Goal: Information Seeking & Learning: Learn about a topic

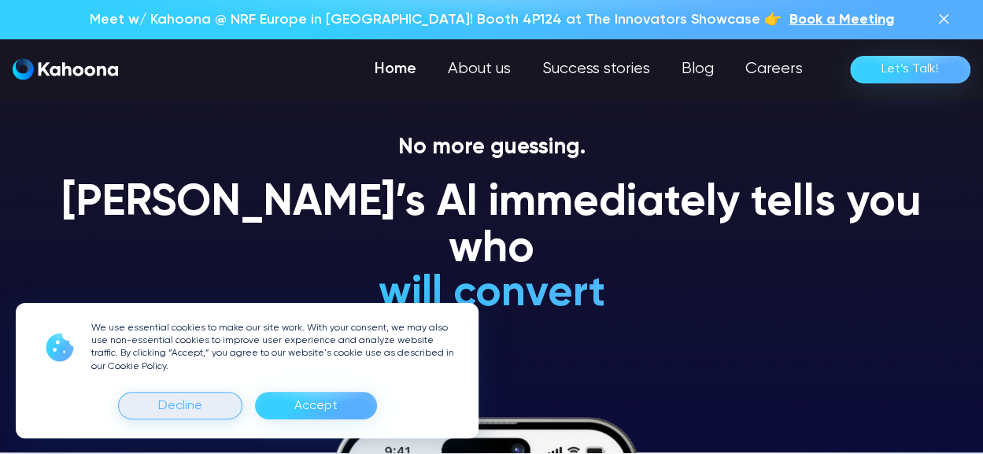
scroll to position [1, 0]
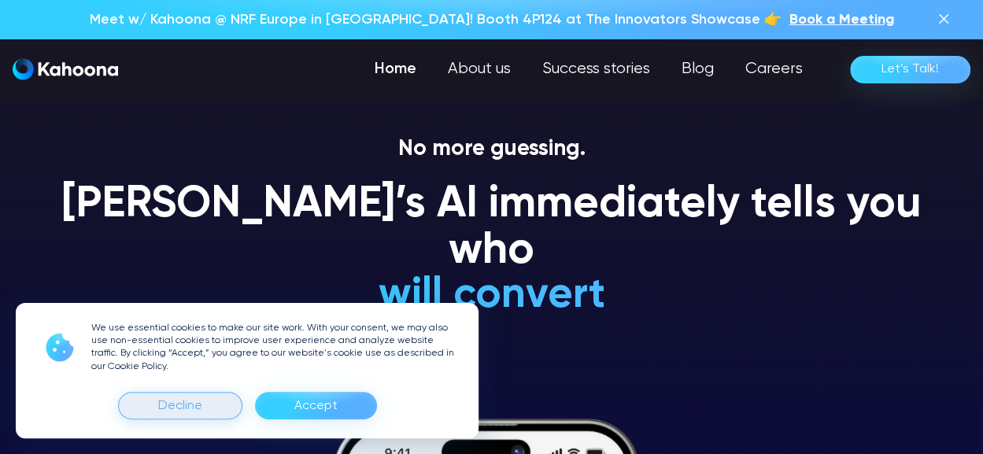
click at [189, 405] on div "Decline" at bounding box center [180, 406] width 44 height 25
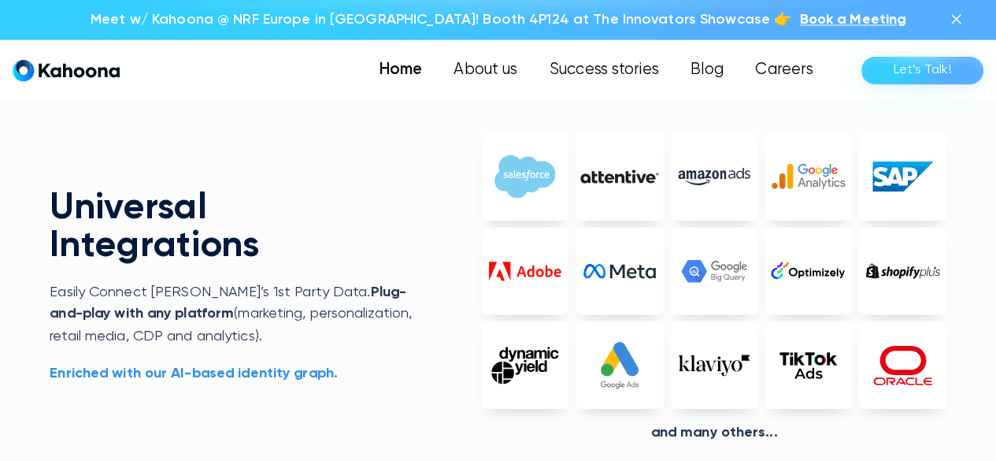
scroll to position [3377, 0]
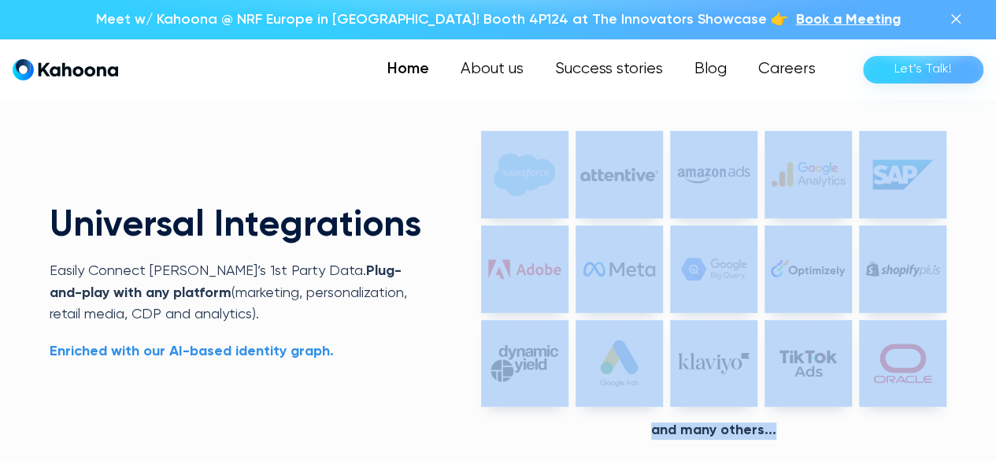
drag, startPoint x: 783, startPoint y: 424, endPoint x: 523, endPoint y: 141, distance: 384.5
click at [523, 141] on div "And Many others..." at bounding box center [713, 285] width 464 height 309
click at [523, 141] on img at bounding box center [524, 174] width 87 height 87
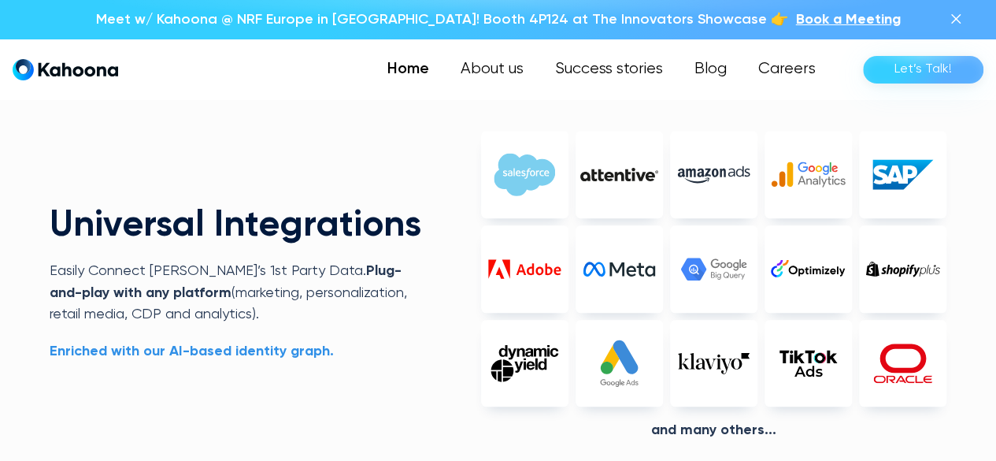
click at [389, 131] on div "Universal Integrations Easily Connect [PERSON_NAME]’s 1st Party Data.  Plug-and…" at bounding box center [498, 305] width 897 height 474
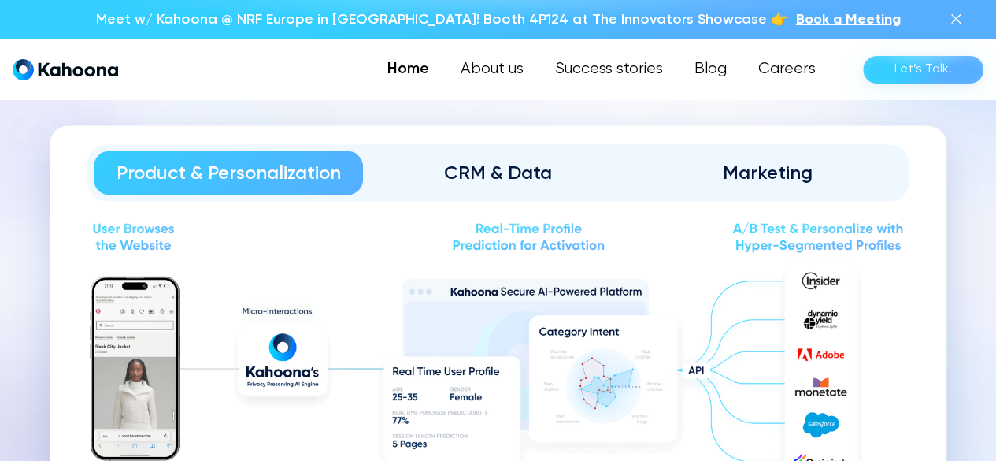
scroll to position [1626, 0]
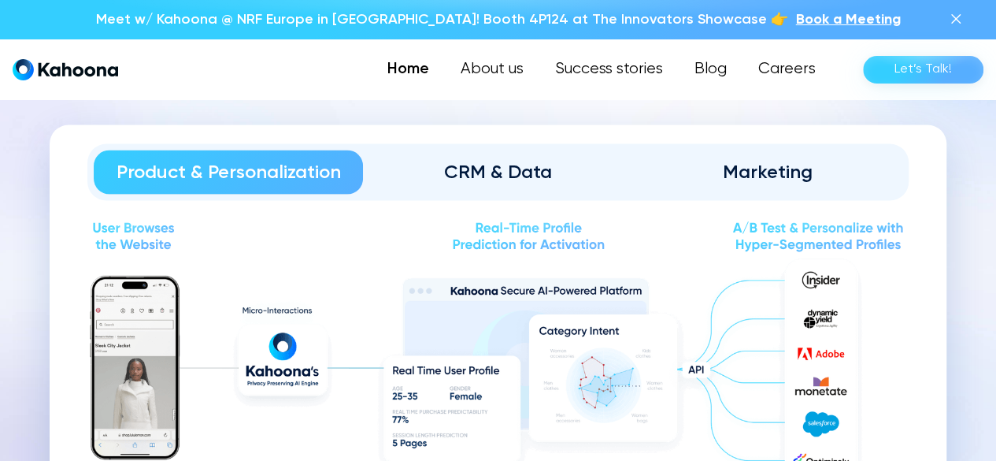
click at [476, 172] on div "CRM & Data" at bounding box center [497, 172] width 225 height 25
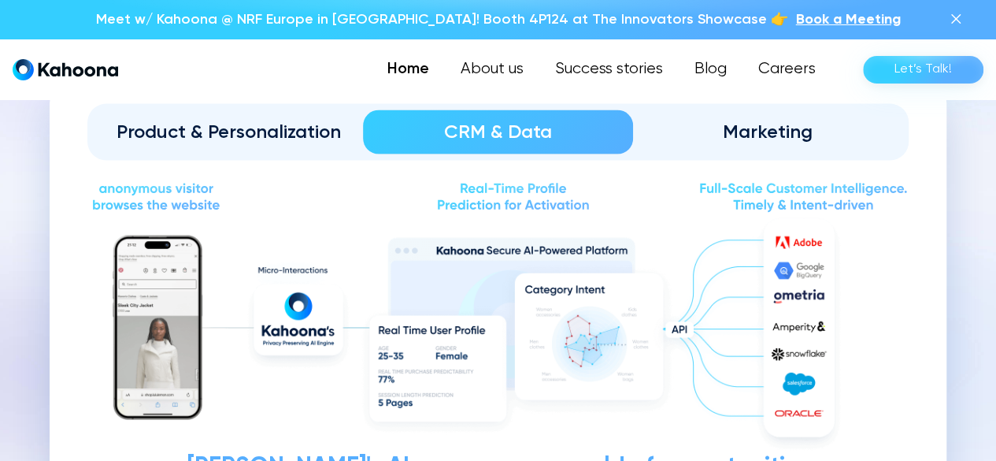
click at [748, 133] on div "Marketing" at bounding box center [767, 132] width 225 height 25
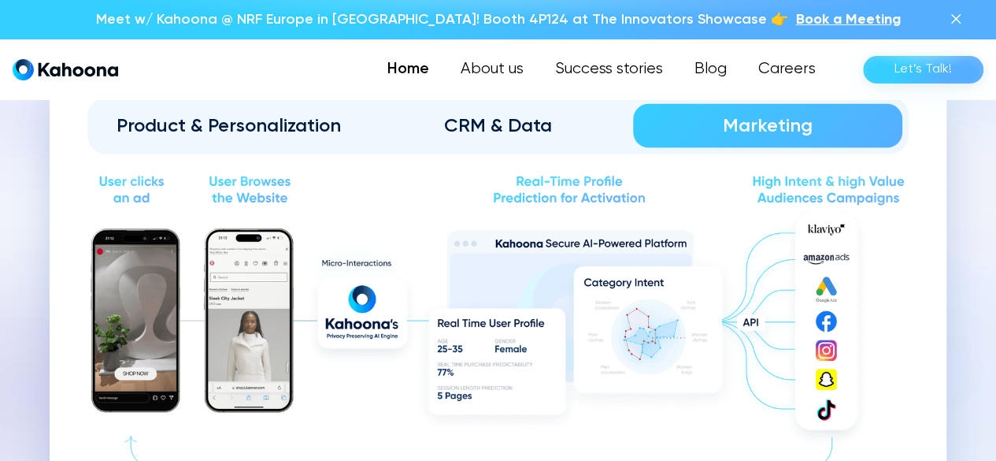
scroll to position [1671, 0]
click at [151, 128] on div "Product & Personalization" at bounding box center [228, 126] width 225 height 25
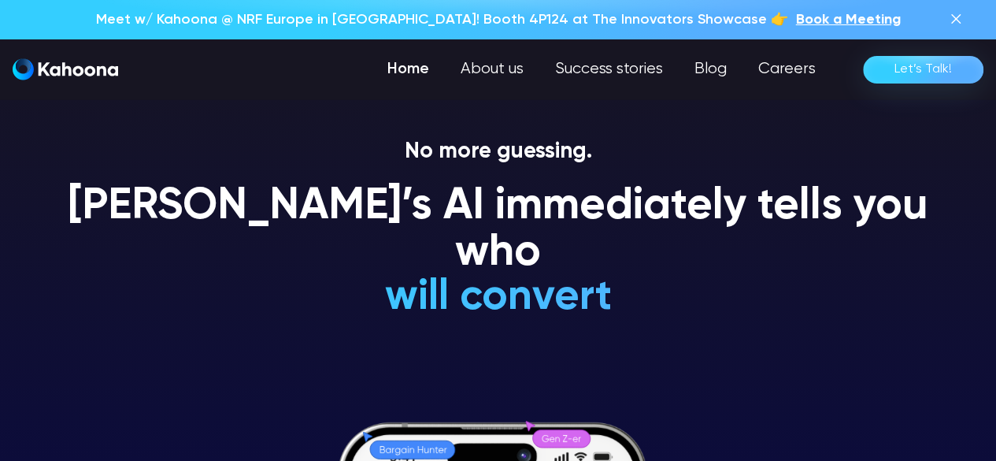
scroll to position [0, 0]
click at [481, 183] on h1 "[PERSON_NAME]’s AI immediately tells you who" at bounding box center [498, 230] width 897 height 94
